Goal: Task Accomplishment & Management: Manage account settings

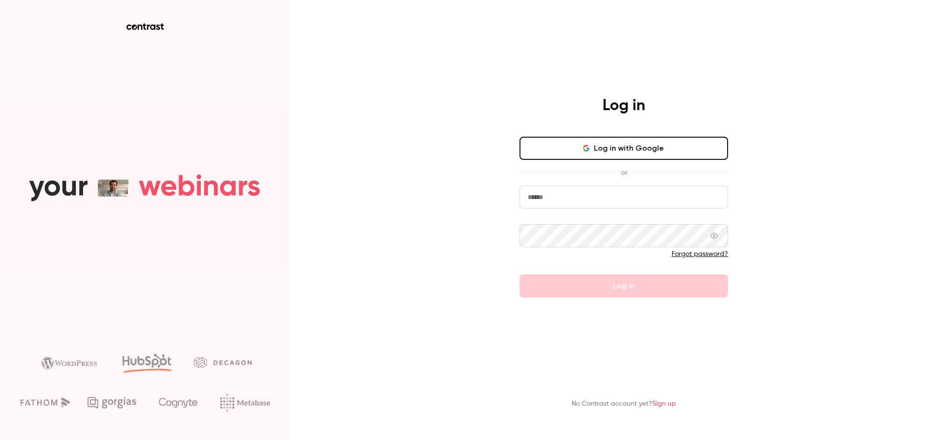
type input "*******"
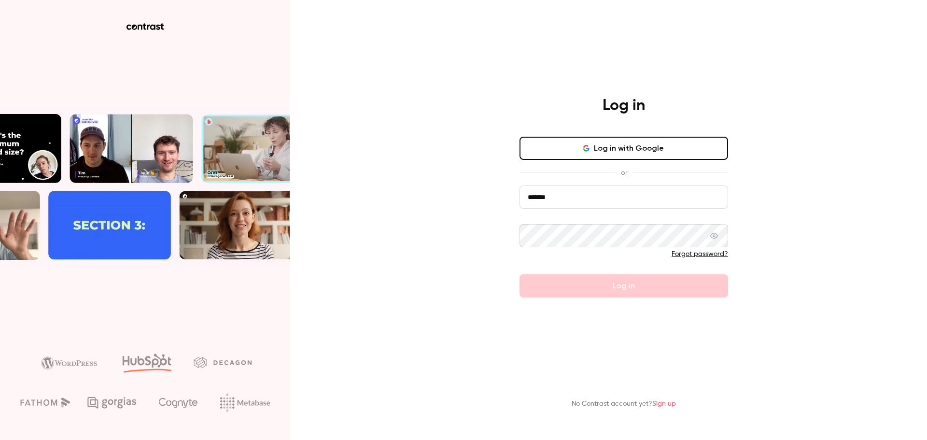
click at [605, 251] on div "Forgot password?" at bounding box center [623, 254] width 209 height 10
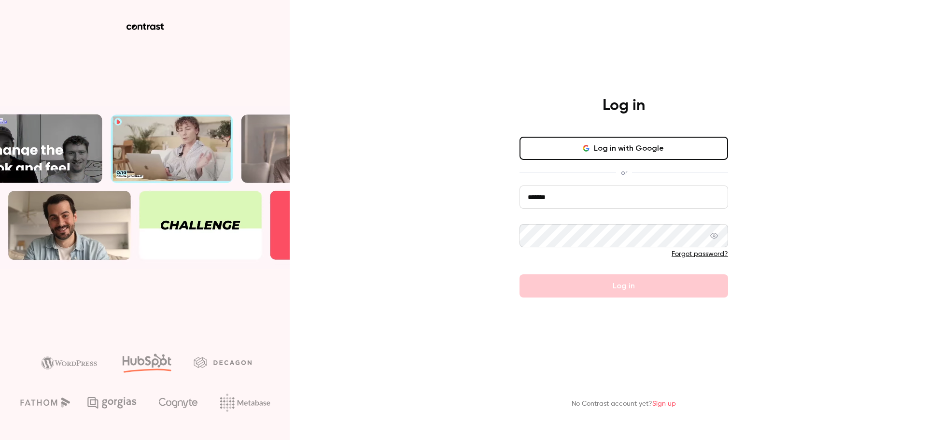
drag, startPoint x: 596, startPoint y: 254, endPoint x: 598, endPoint y: 262, distance: 8.4
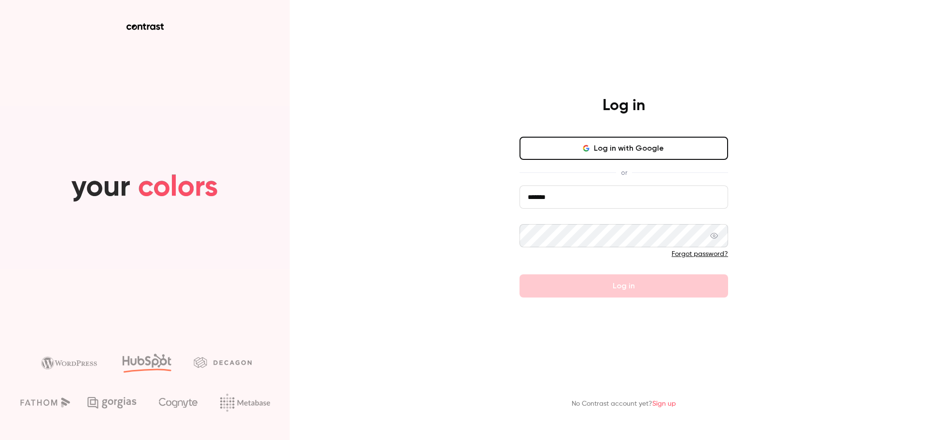
click at [598, 262] on div at bounding box center [623, 244] width 209 height 41
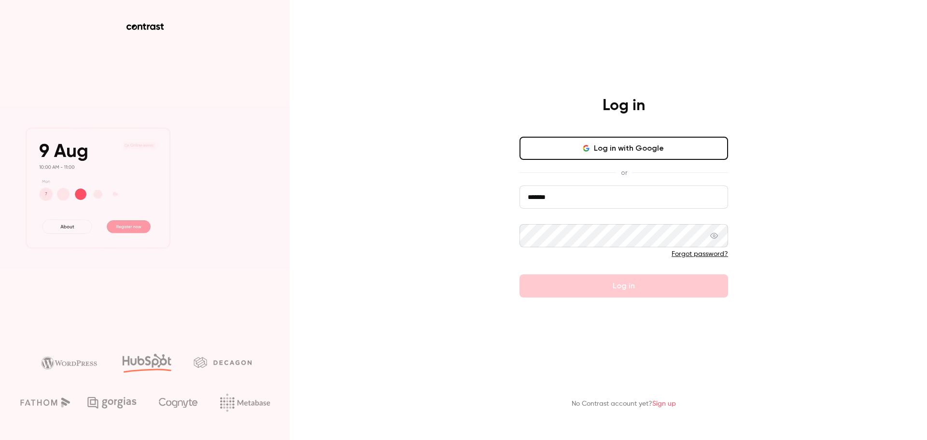
click at [607, 147] on button "Log in with Google" at bounding box center [623, 148] width 209 height 23
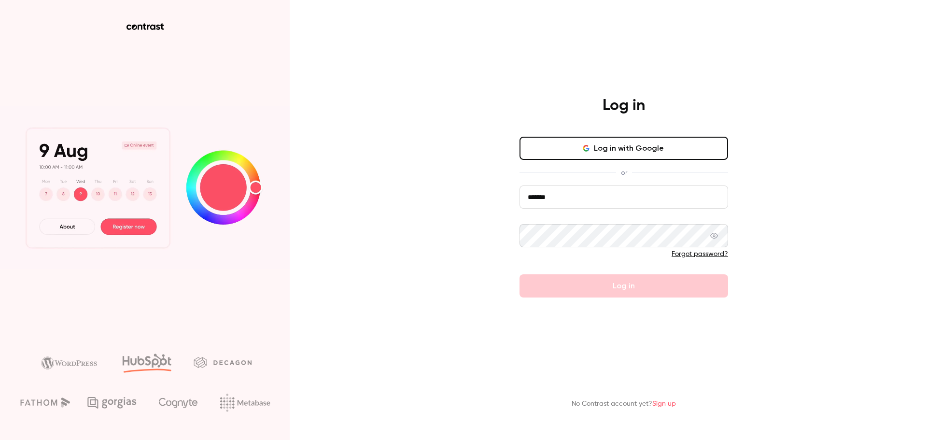
click at [590, 280] on form "******* Forgot password? Log in" at bounding box center [623, 241] width 209 height 112
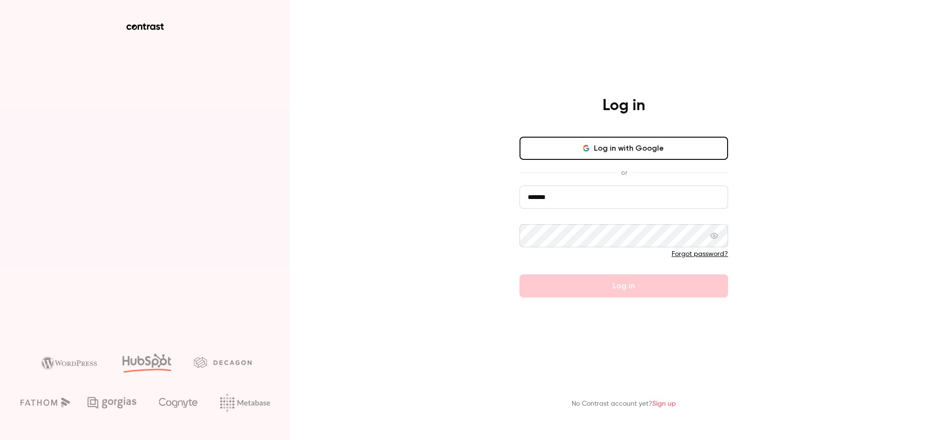
click at [715, 257] on link "Forgot password?" at bounding box center [700, 254] width 56 height 7
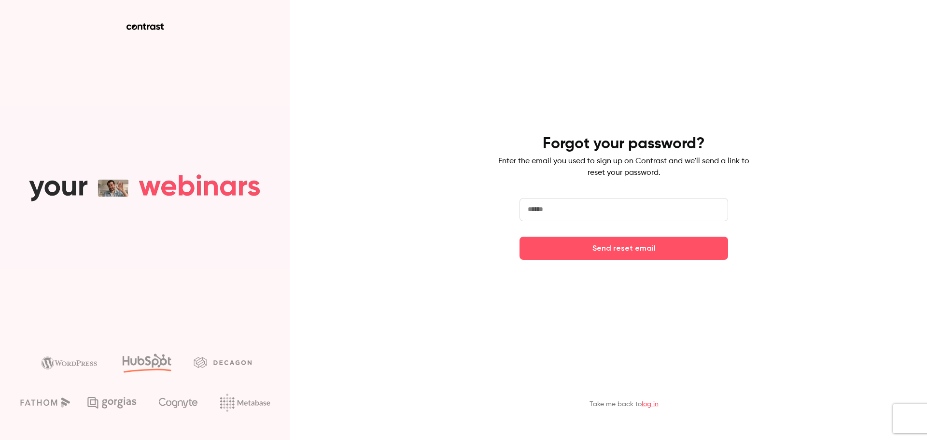
click at [609, 215] on input "email" at bounding box center [623, 209] width 209 height 23
type input "**********"
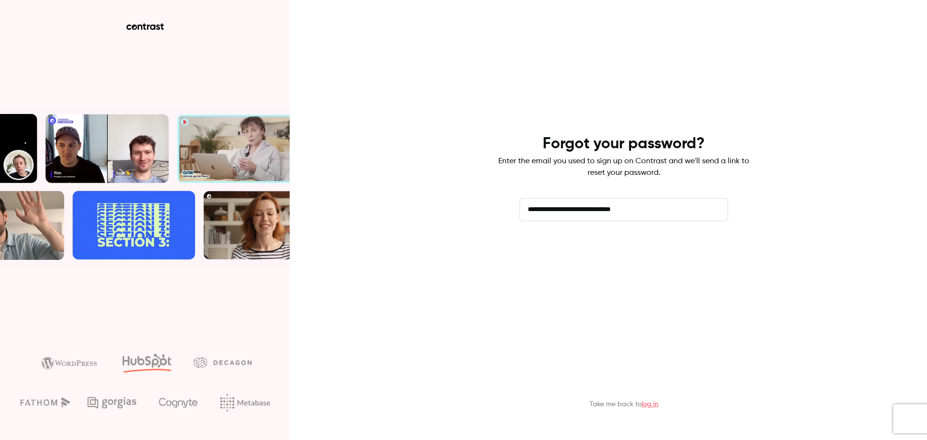
click at [612, 246] on button "Send reset email" at bounding box center [623, 248] width 209 height 23
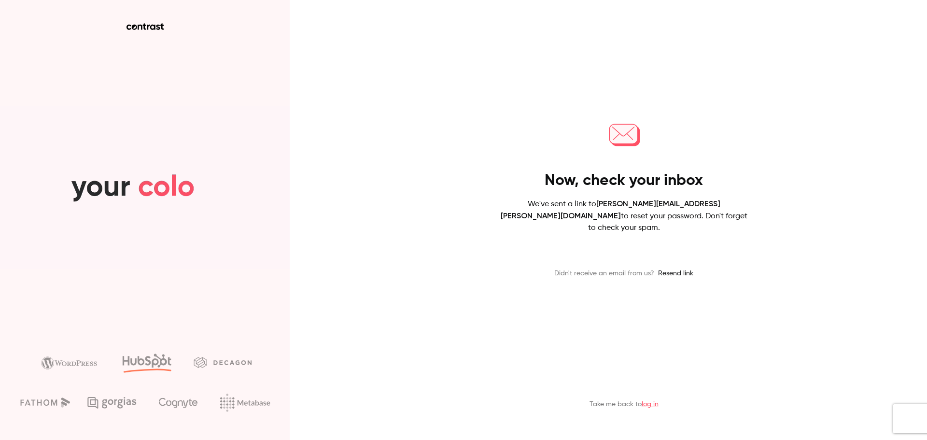
click at [645, 406] on link "log in" at bounding box center [650, 404] width 17 height 7
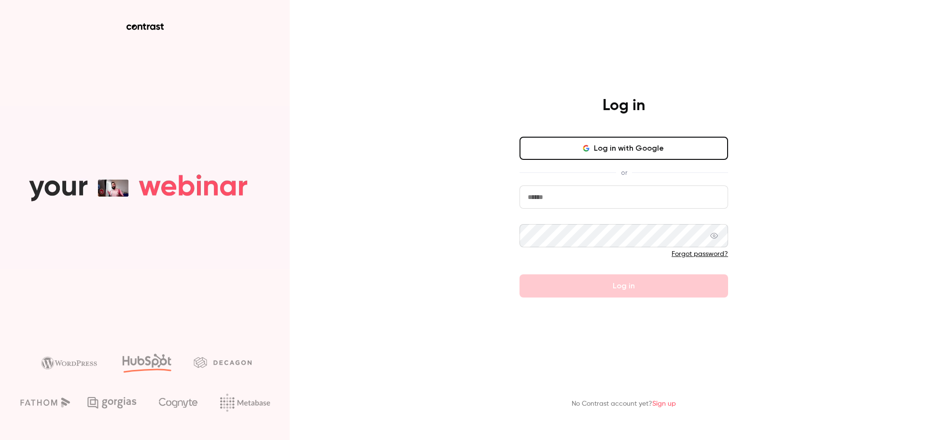
type input "**********"
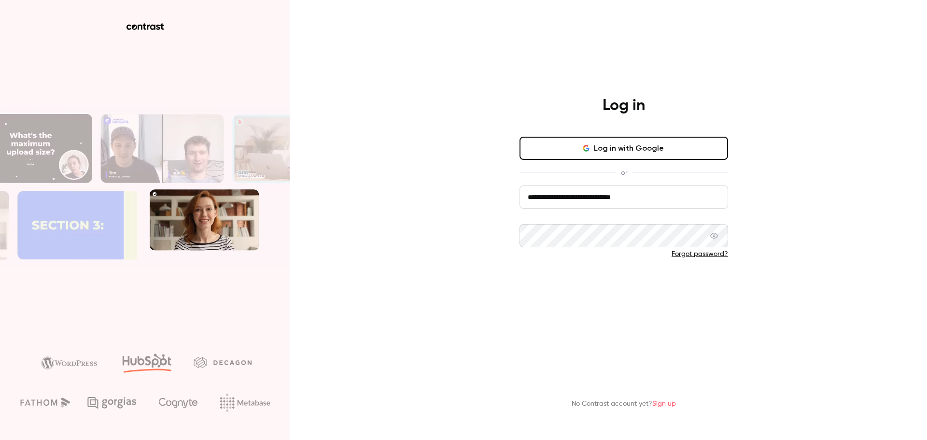
click at [611, 289] on button "Log in" at bounding box center [623, 285] width 209 height 23
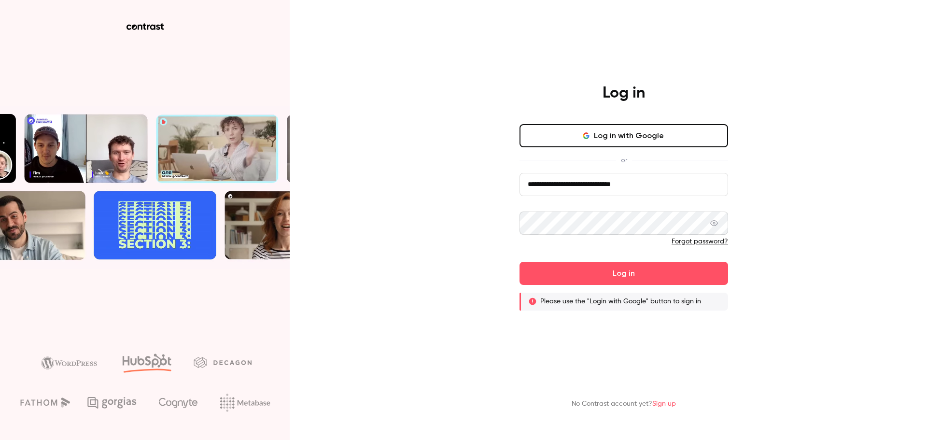
click at [519, 262] on button "Log in" at bounding box center [623, 273] width 209 height 23
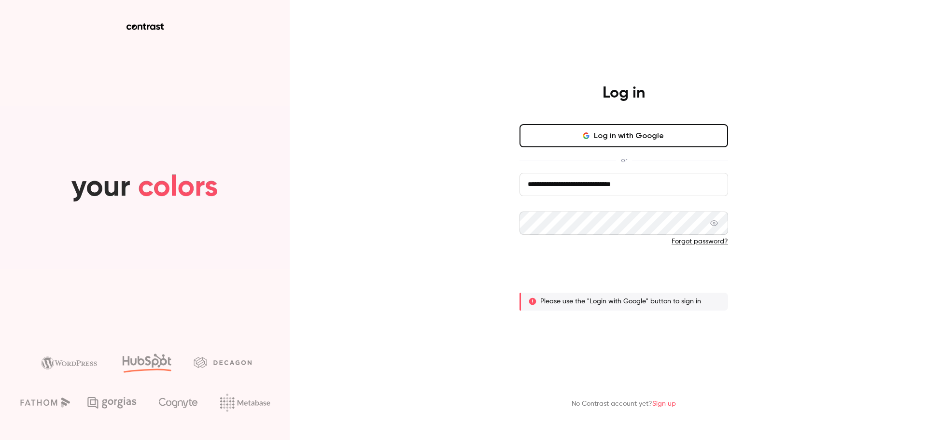
click at [551, 272] on button "Log in" at bounding box center [623, 273] width 209 height 23
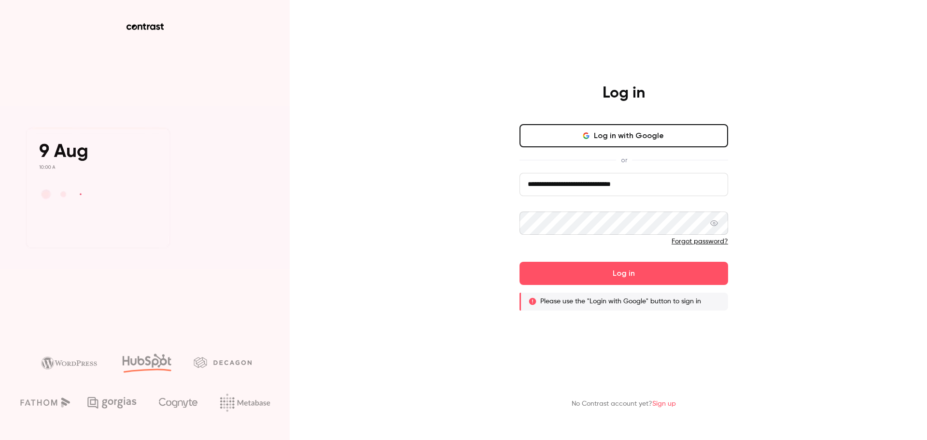
click at [613, 189] on input "**********" at bounding box center [623, 184] width 209 height 23
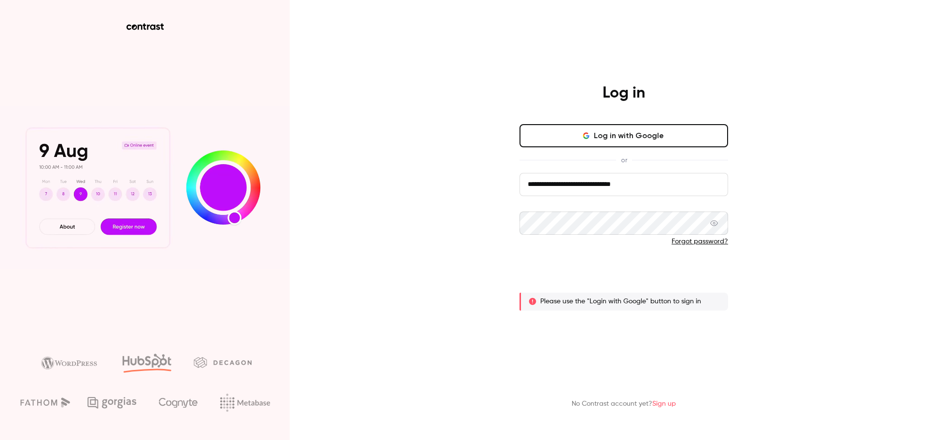
click at [589, 279] on button "Log in" at bounding box center [623, 273] width 209 height 23
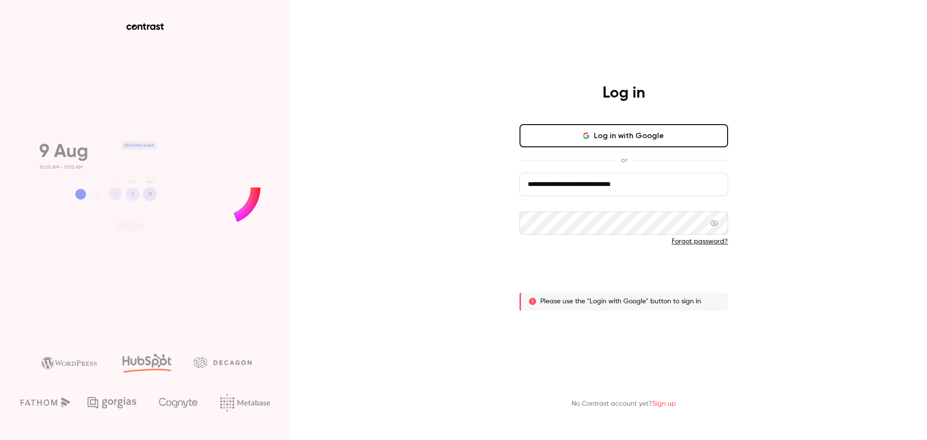
click at [590, 279] on button "Log in" at bounding box center [623, 273] width 209 height 23
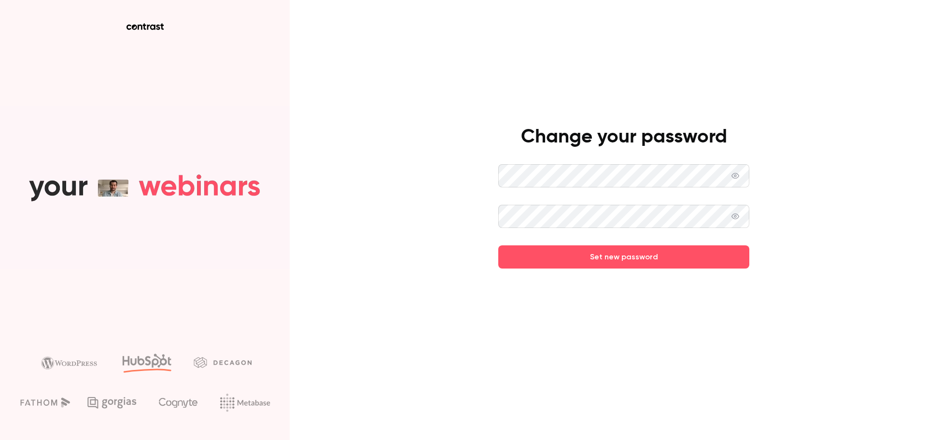
click at [498, 245] on button "Set new password" at bounding box center [623, 256] width 251 height 23
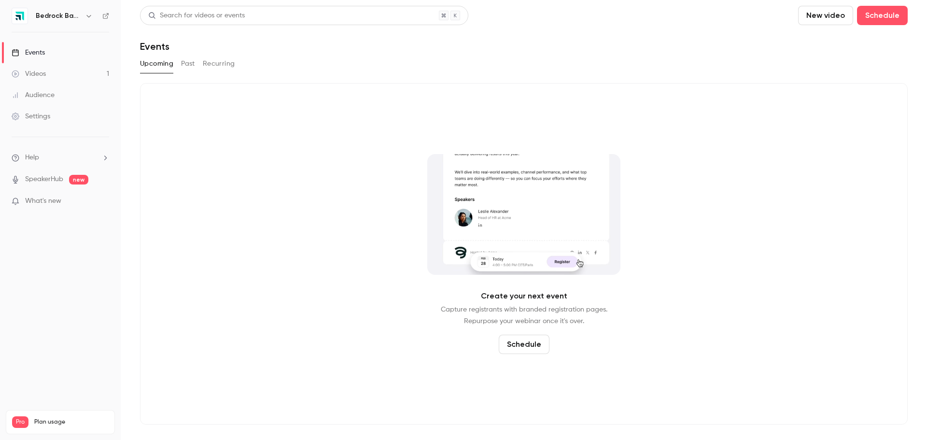
click at [44, 114] on div "Settings" at bounding box center [31, 117] width 39 height 10
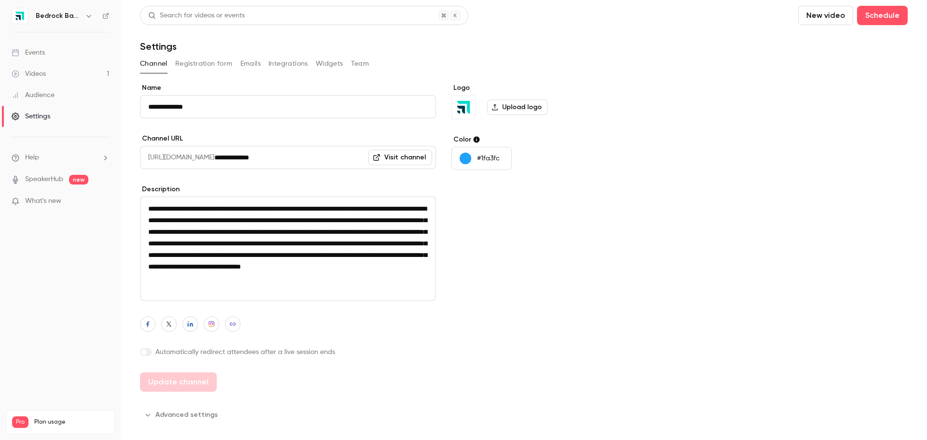
click at [38, 115] on div "Settings" at bounding box center [31, 117] width 39 height 10
click at [36, 418] on span "Plan usage" at bounding box center [71, 422] width 74 height 8
click at [20, 416] on span "Pro" at bounding box center [20, 422] width 16 height 12
click at [38, 115] on div "Settings" at bounding box center [31, 117] width 39 height 10
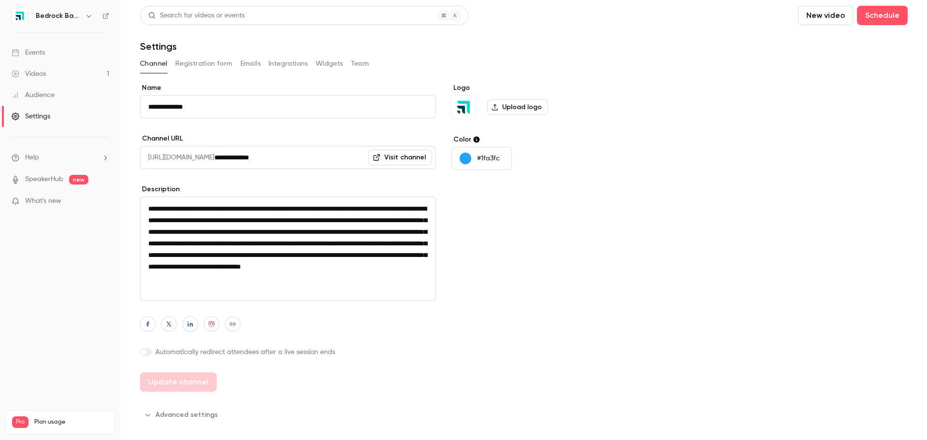
click at [41, 152] on ul "Help SpeakerHub new What's new" at bounding box center [60, 180] width 121 height 86
click at [39, 158] on span "Help" at bounding box center [32, 158] width 14 height 10
click at [150, 179] on span "Help center" at bounding box center [151, 176] width 37 height 10
